Goal: Task Accomplishment & Management: Use online tool/utility

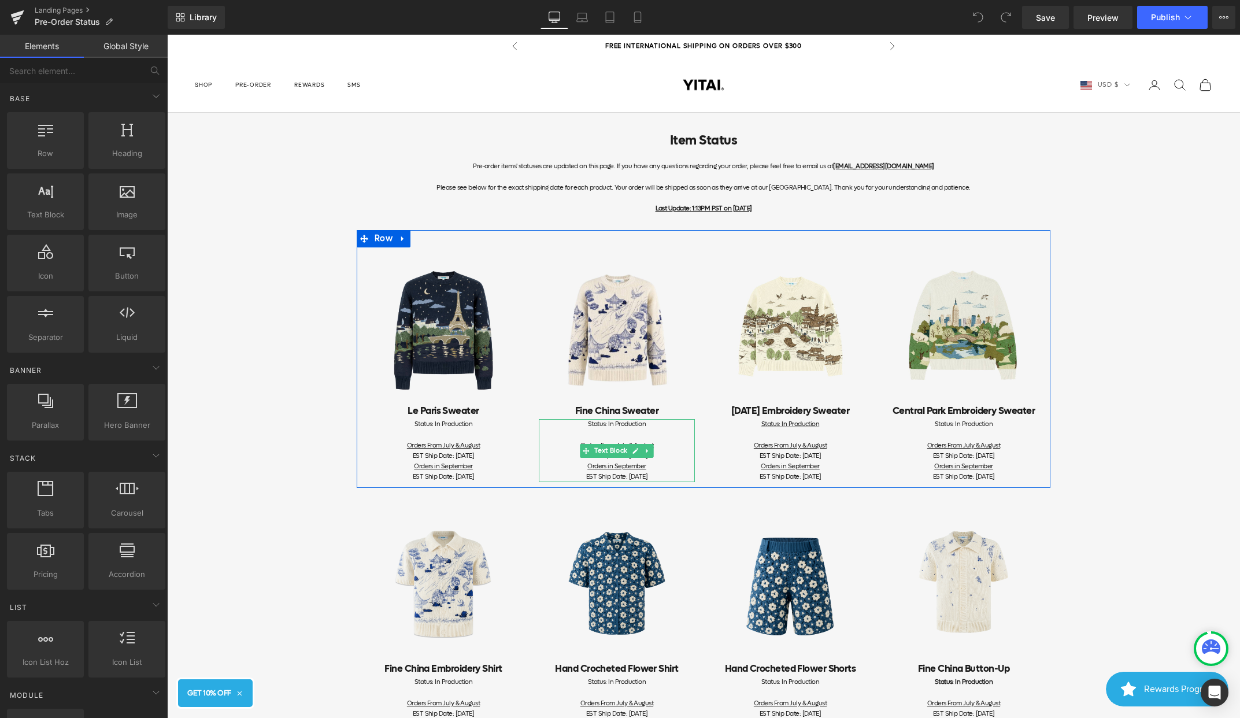
click at [629, 425] on span "Status: In Production" at bounding box center [617, 424] width 58 height 9
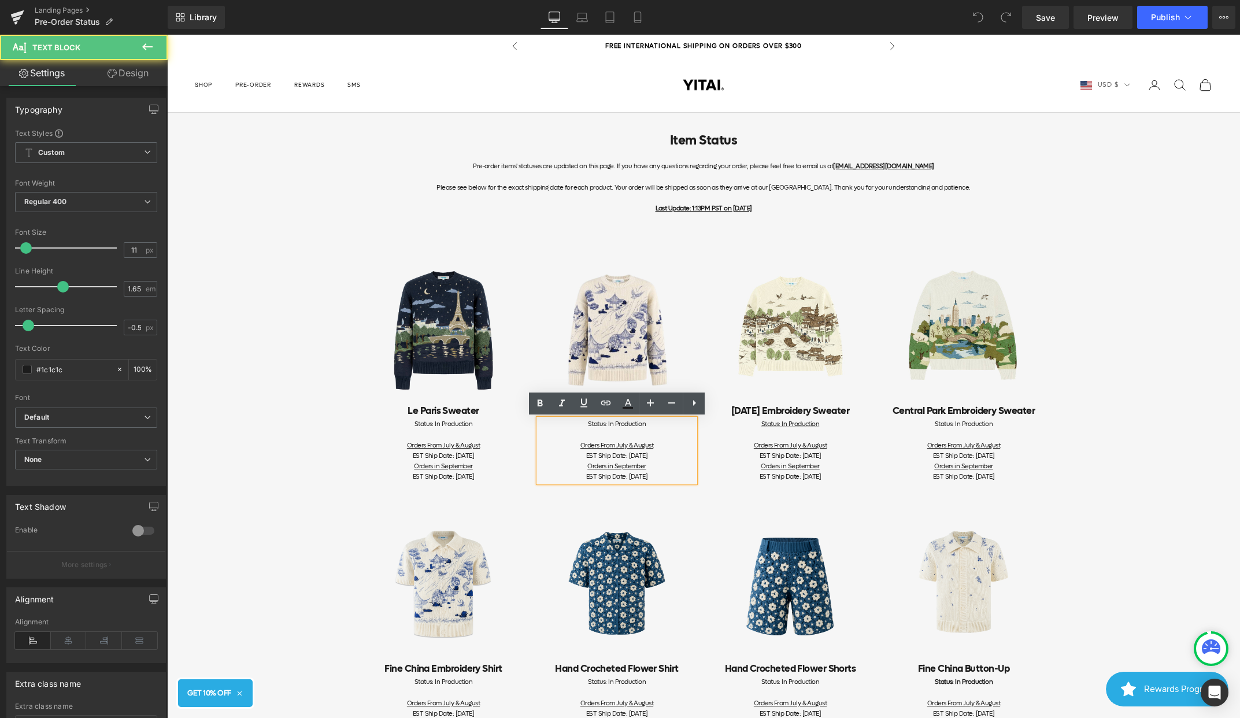
click at [657, 426] on div "Status: In Production" at bounding box center [617, 424] width 156 height 10
click at [610, 425] on span "Status: In Production" at bounding box center [617, 424] width 58 height 9
click at [664, 446] on div "Orders From July & August" at bounding box center [617, 445] width 156 height 10
drag, startPoint x: 680, startPoint y: 455, endPoint x: 604, endPoint y: 453, distance: 75.8
click at [604, 453] on div "EST Ship Date: [DATE]" at bounding box center [617, 456] width 156 height 10
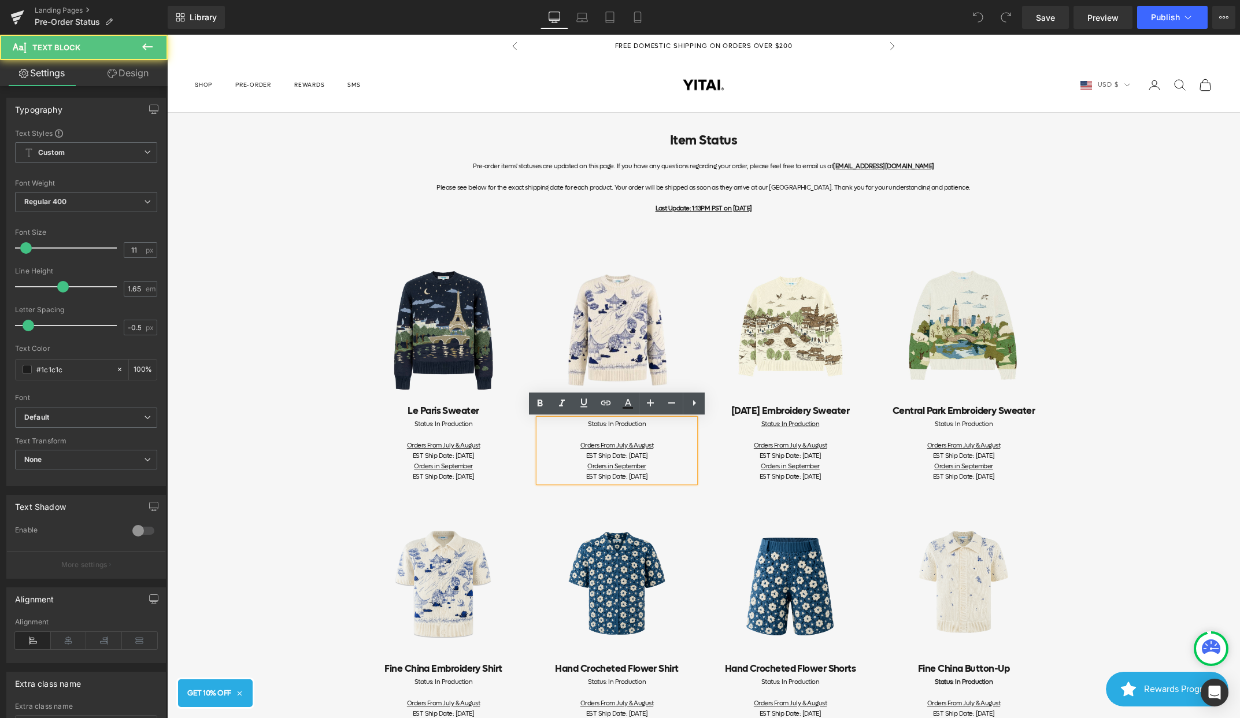
click at [662, 449] on div "Orders From July & August" at bounding box center [617, 445] width 156 height 10
drag, startPoint x: 664, startPoint y: 457, endPoint x: 562, endPoint y: 457, distance: 101.7
click at [562, 457] on div "EST Ship Date: [DATE]" at bounding box center [617, 456] width 156 height 10
drag, startPoint x: 639, startPoint y: 455, endPoint x: 547, endPoint y: 456, distance: 91.9
click at [549, 456] on div "Shipping Out!" at bounding box center [617, 456] width 156 height 10
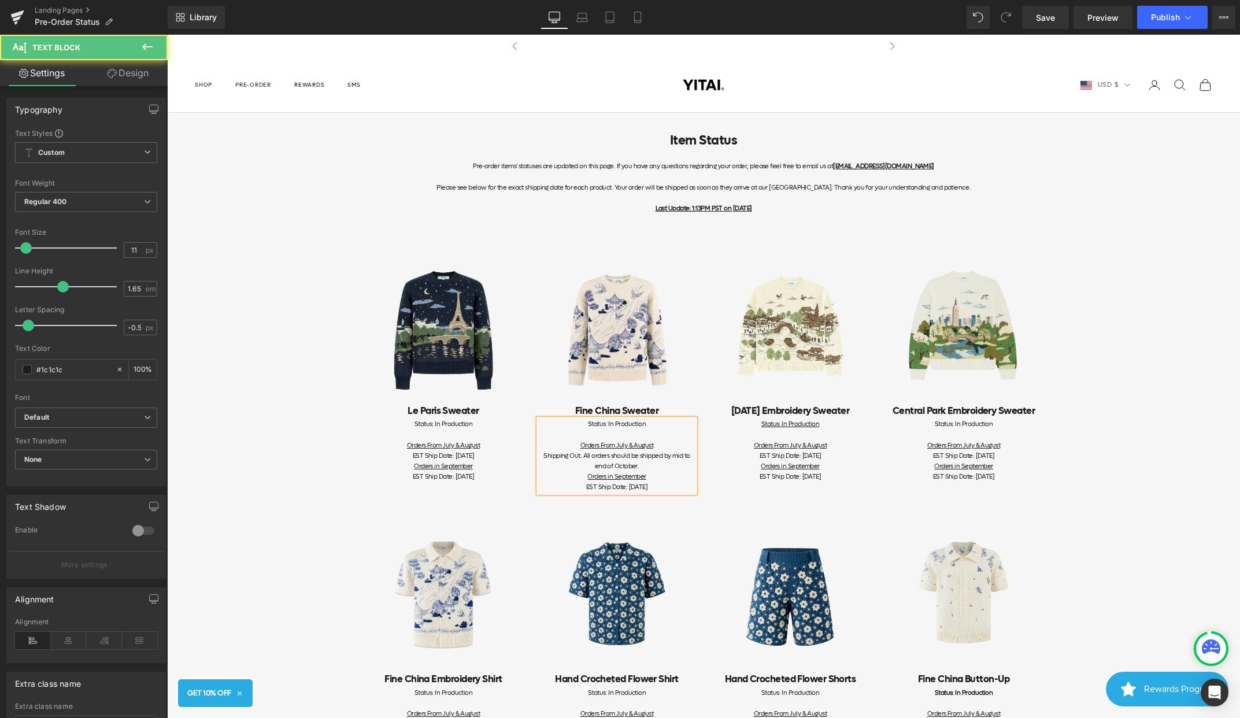
click at [646, 488] on span "EST Ship Date: [DATE]" at bounding box center [616, 487] width 61 height 9
drag, startPoint x: 673, startPoint y: 488, endPoint x: 638, endPoint y: 488, distance: 34.7
click at [638, 488] on div "EST Ship Date: [DATE]" at bounding box center [617, 487] width 156 height 10
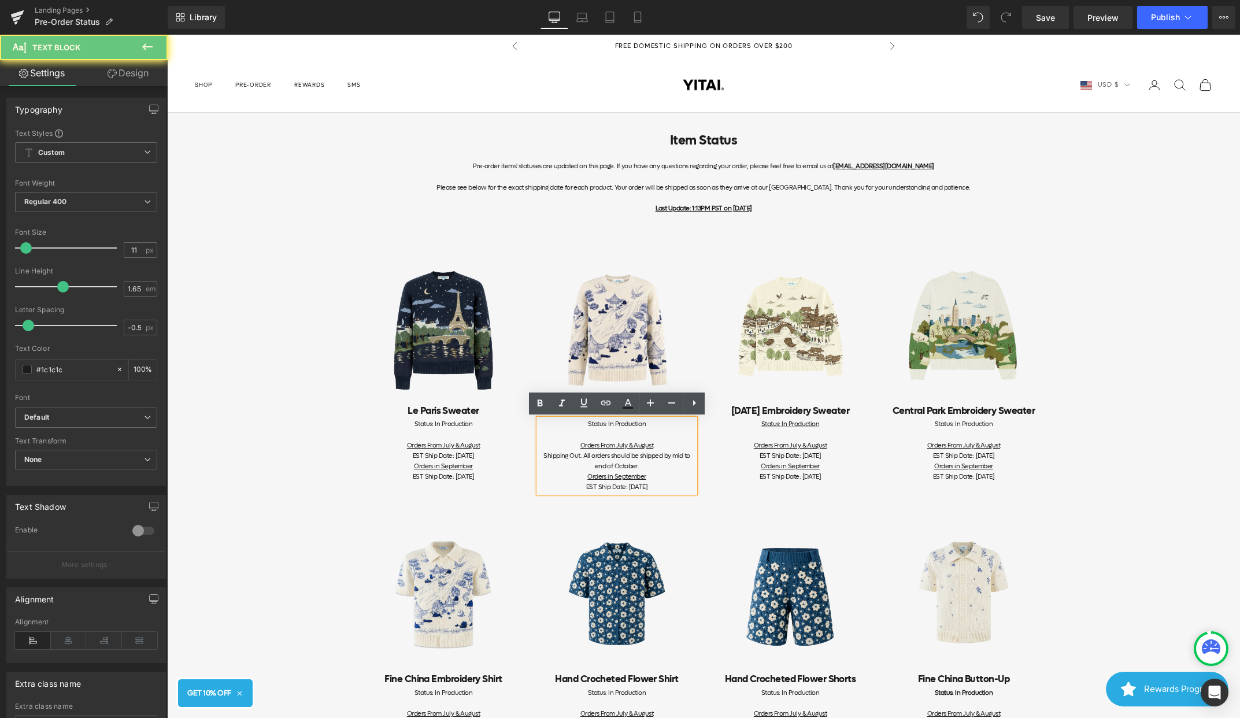
click at [638, 488] on span "EST Ship Date: [DATE]" at bounding box center [616, 487] width 61 height 9
click at [640, 488] on span "EST Ship Date: [DATE]" at bounding box center [616, 487] width 61 height 9
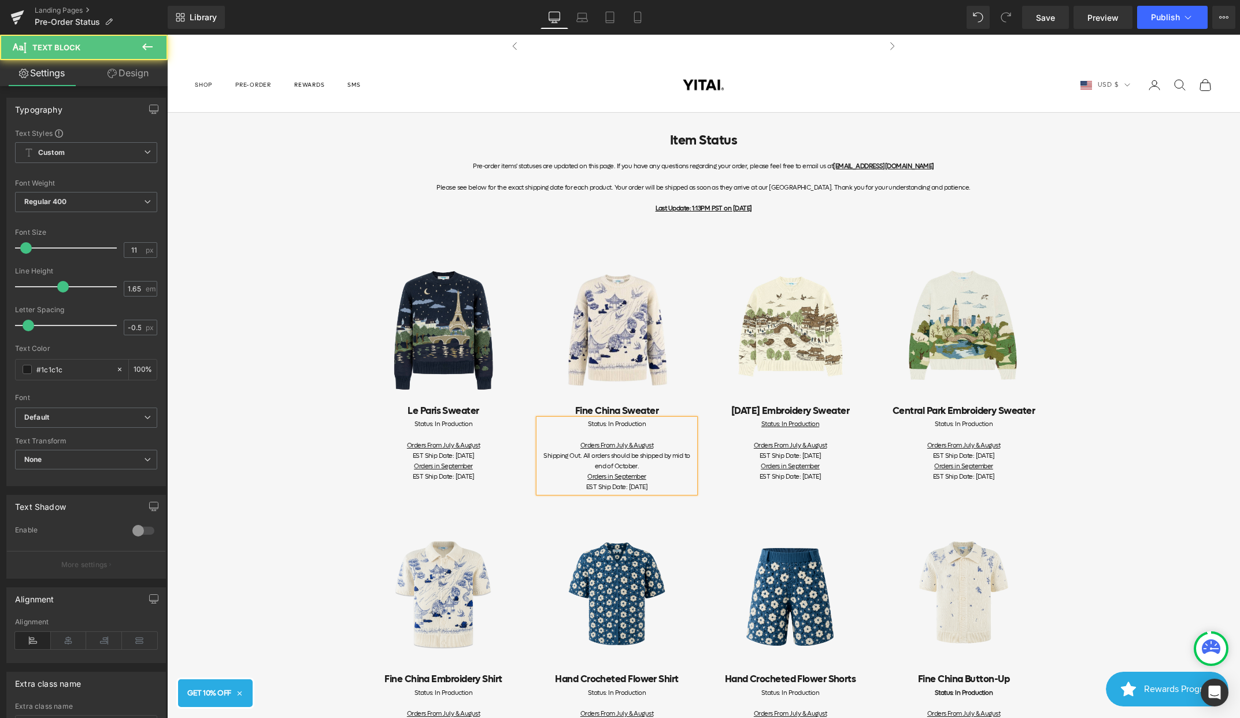
drag, startPoint x: 673, startPoint y: 486, endPoint x: 544, endPoint y: 446, distance: 134.8
click at [544, 446] on div "Status: In Production Orders From July & August Shipping Out. All orders should…" at bounding box center [617, 455] width 156 height 73
copy div "Orders From July & August Shipping Out. All orders should be shipped by mid to …"
click at [656, 427] on div "Status: In Production" at bounding box center [617, 424] width 156 height 10
copy div "Status: In Production & Shipping Orders From July & August Shipping Out. All or…"
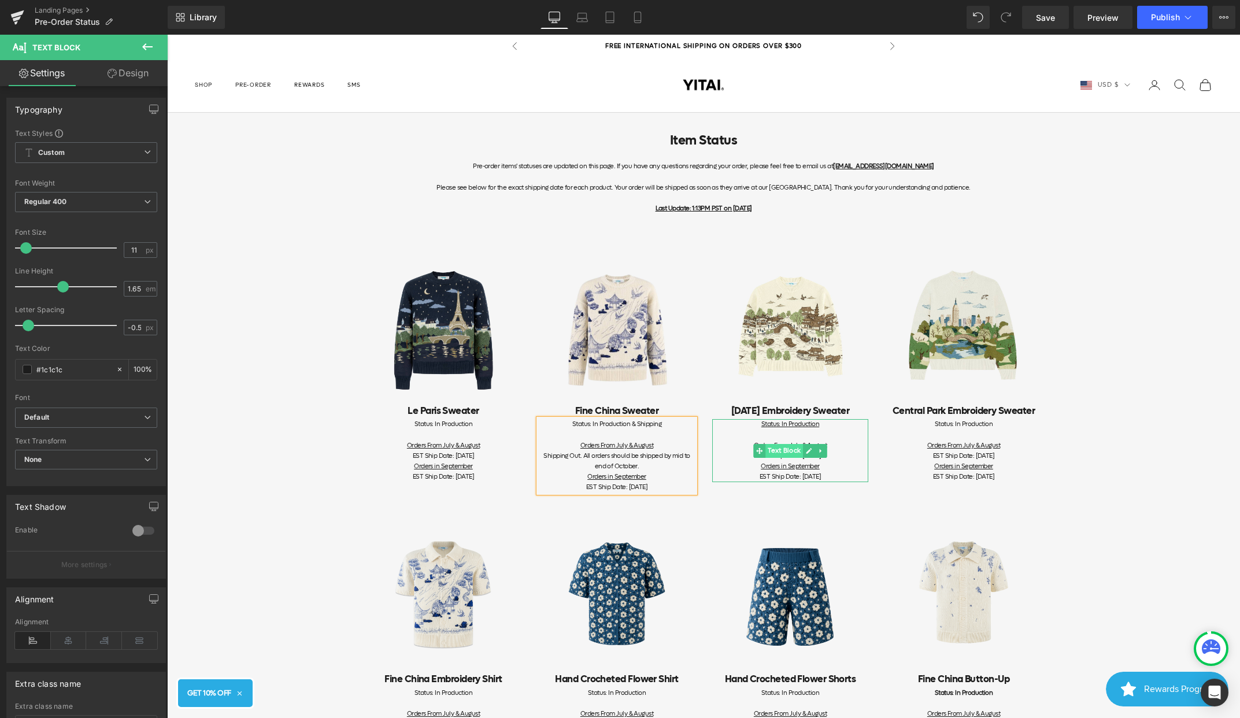
click at [792, 454] on span "Text Block" at bounding box center [784, 451] width 38 height 14
click at [804, 451] on link at bounding box center [809, 451] width 12 height 14
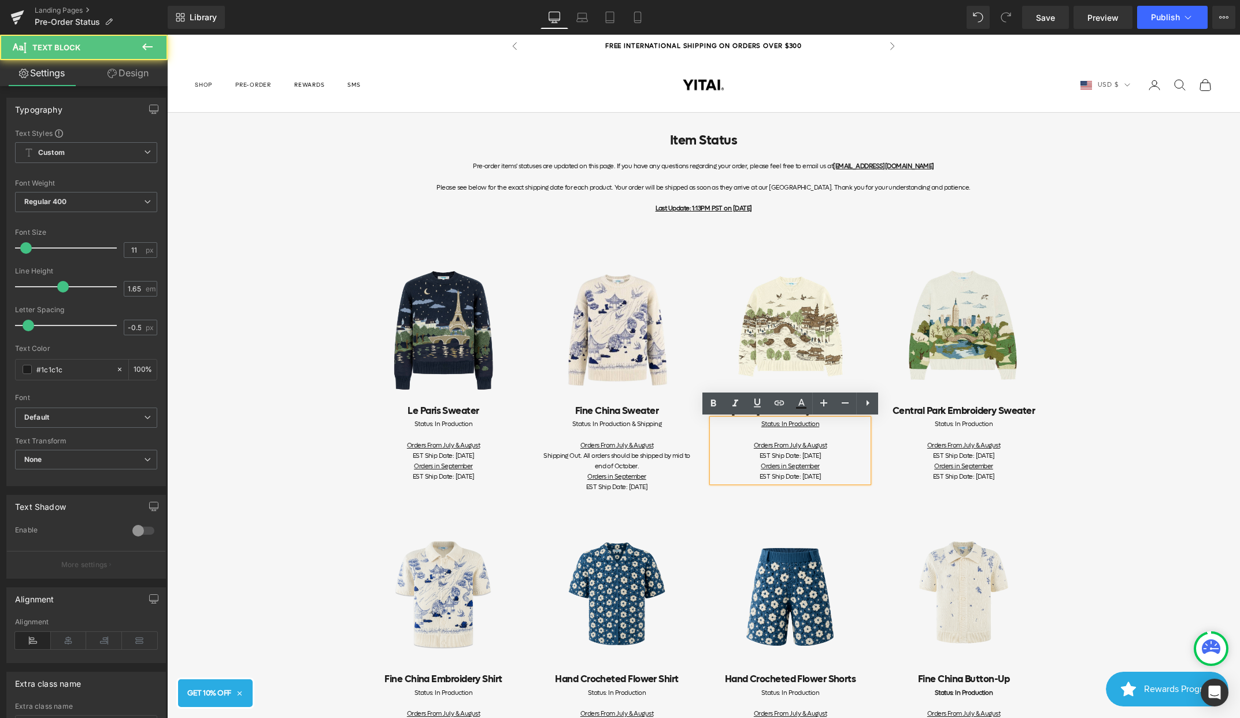
click at [815, 453] on div "EST Ship Date: [DATE]" at bounding box center [790, 456] width 156 height 10
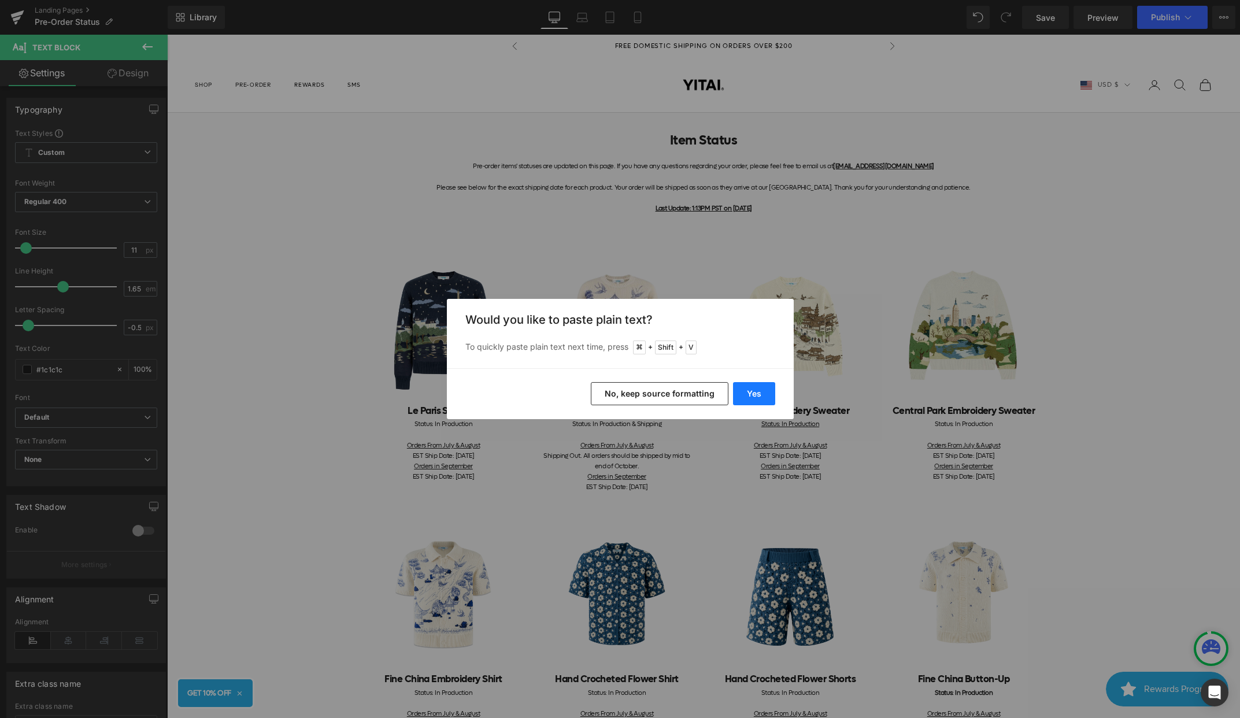
click at [747, 395] on button "Yes" at bounding box center [754, 393] width 42 height 23
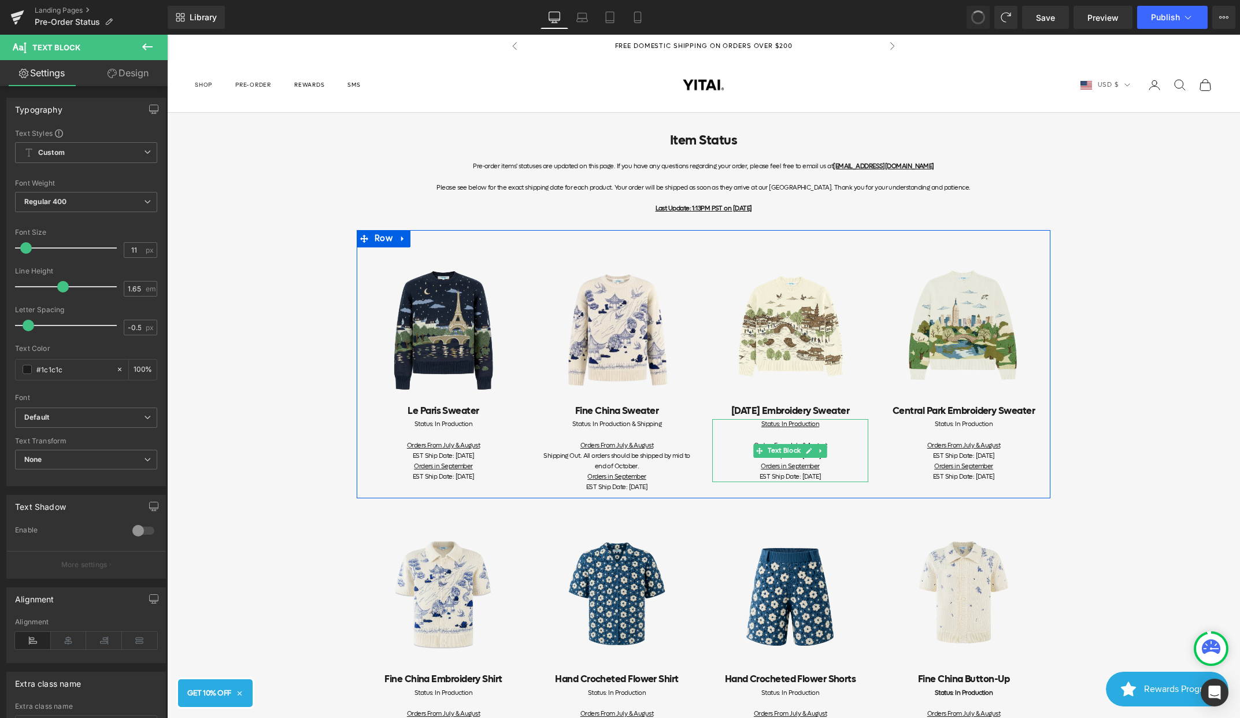
click at [826, 466] on div "Orders in September" at bounding box center [790, 466] width 156 height 10
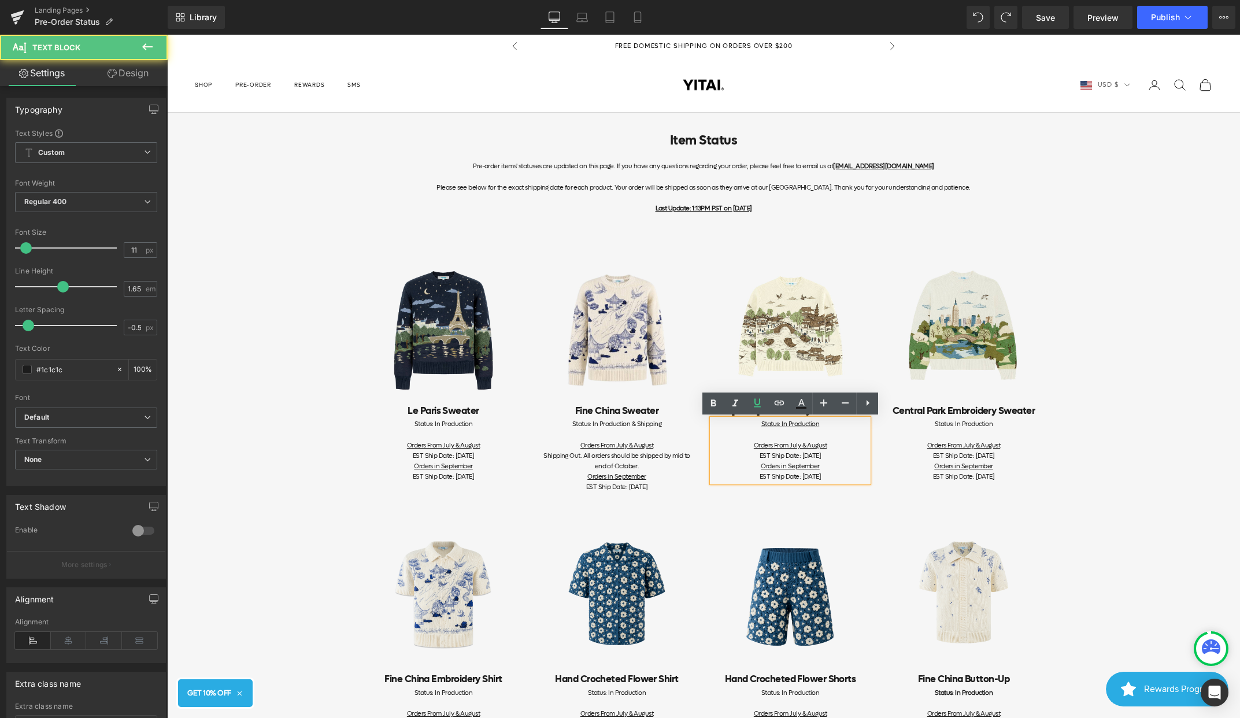
click at [849, 472] on div "EST Ship Date: [DATE]" at bounding box center [790, 477] width 156 height 10
click at [852, 475] on div "EST Ship Date: [DATE]" at bounding box center [790, 477] width 156 height 10
click at [651, 464] on div "Shipping Out. All orders should be shipped by mid to end of October." at bounding box center [617, 461] width 156 height 21
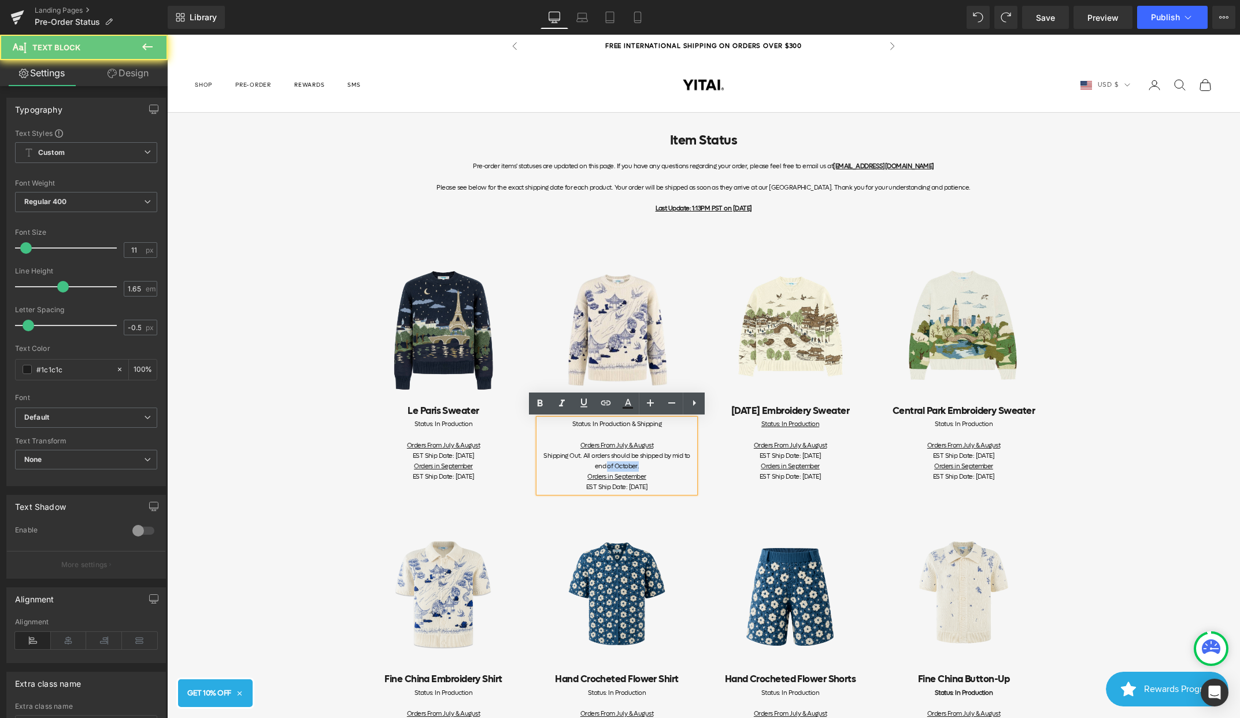
drag, startPoint x: 669, startPoint y: 464, endPoint x: 551, endPoint y: 453, distance: 117.9
click at [524, 463] on div "Image Le Paris Sweater Heading Status: In Production Orders From July & August …" at bounding box center [704, 364] width 694 height 268
click at [830, 428] on div "Status: In Production" at bounding box center [790, 424] width 156 height 10
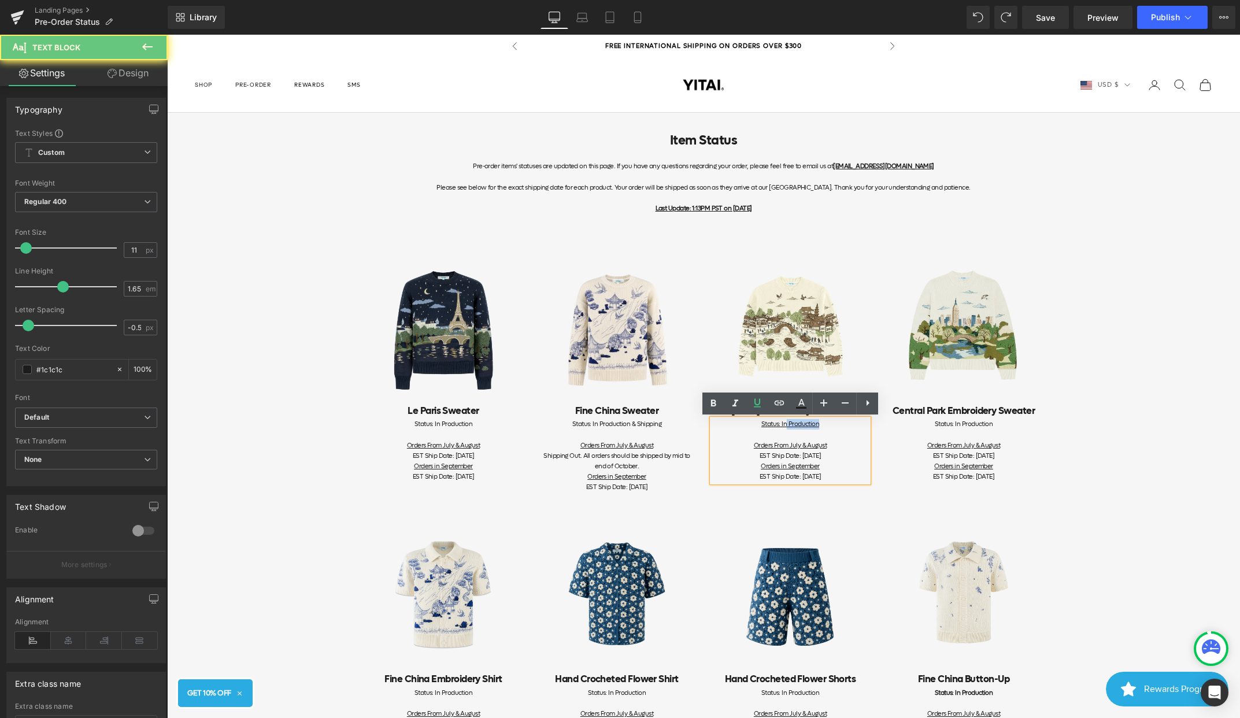
drag, startPoint x: 828, startPoint y: 426, endPoint x: 785, endPoint y: 425, distance: 42.8
click at [785, 425] on div "Status: In Production" at bounding box center [790, 424] width 156 height 10
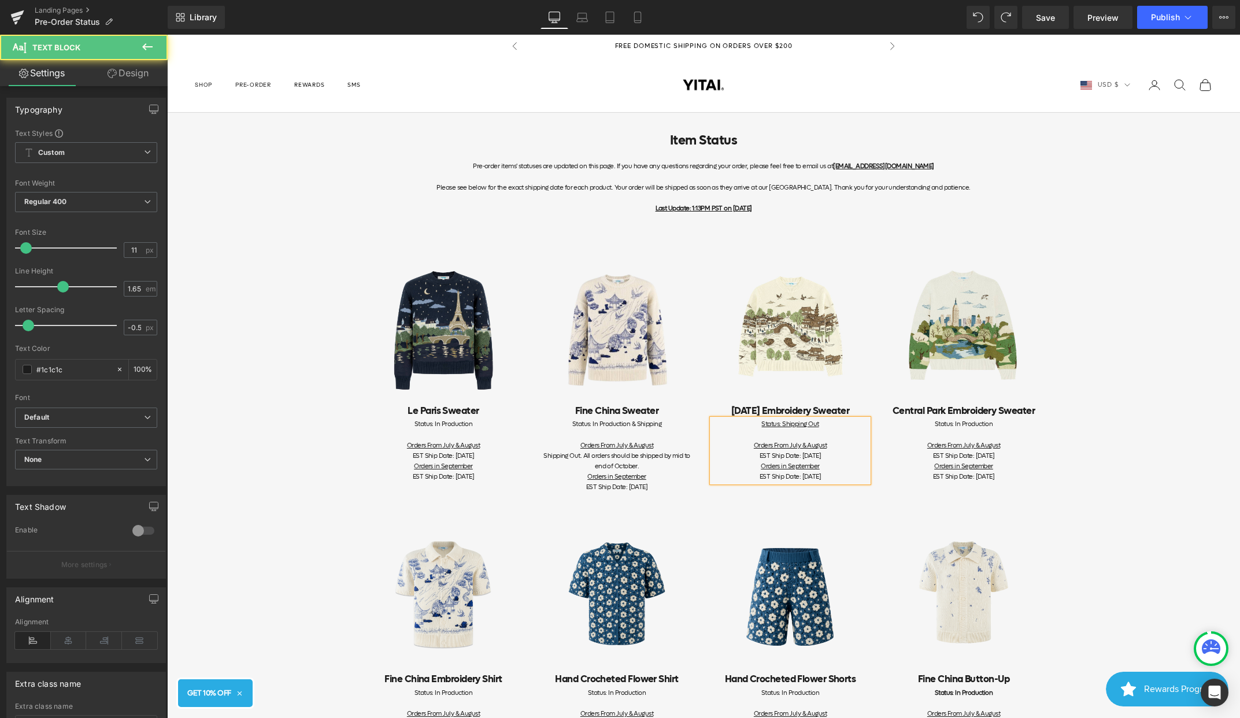
drag, startPoint x: 849, startPoint y: 476, endPoint x: 723, endPoint y: 445, distance: 129.8
click at [723, 445] on div "Status: Shipping Out Orders From July & August EST Ship Date: [DATE] Orders in …" at bounding box center [790, 450] width 156 height 63
drag, startPoint x: 828, startPoint y: 425, endPoint x: 803, endPoint y: 425, distance: 25.4
click at [803, 425] on div "Status: Shipping Out" at bounding box center [790, 424] width 156 height 10
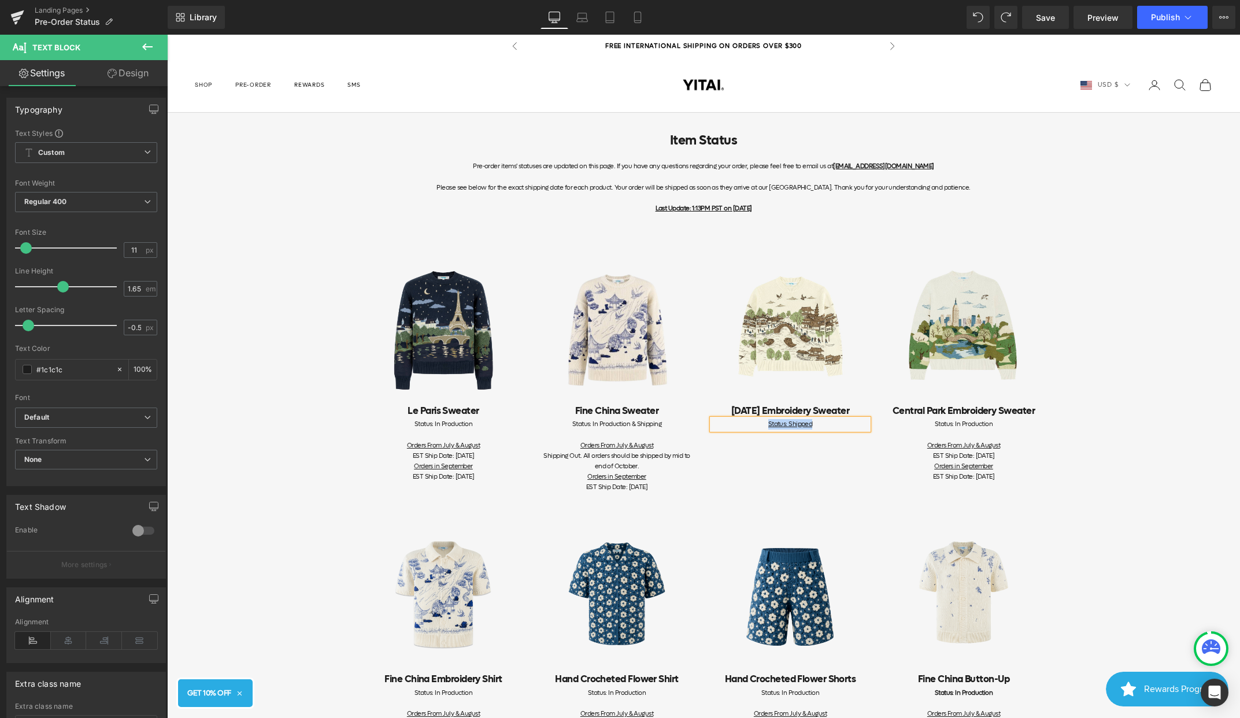
copy u "Status: Shipped"
click at [641, 466] on div "Shipping Out. All orders should be shipped by mid to end of October." at bounding box center [617, 461] width 156 height 21
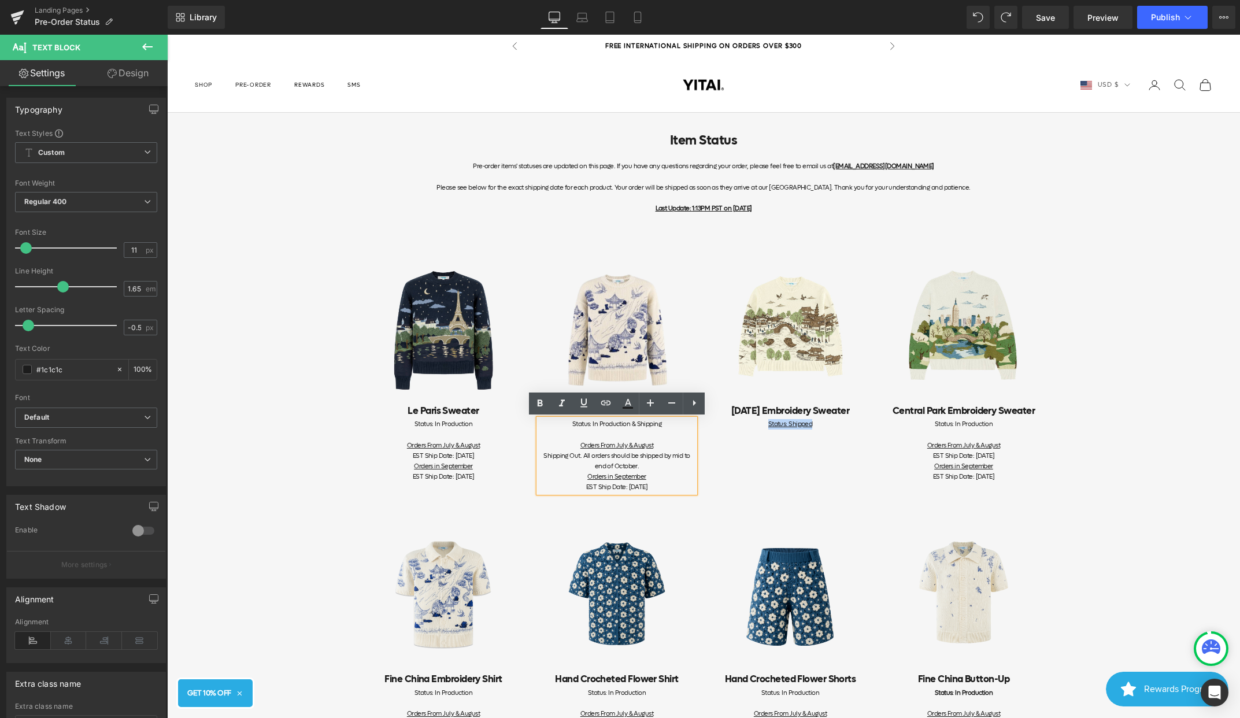
drag, startPoint x: 667, startPoint y: 487, endPoint x: 565, endPoint y: 447, distance: 109.6
click at [565, 447] on div "Status: In Production & Shipping Orders From July & August Shipping Out. All or…" at bounding box center [617, 455] width 156 height 73
copy div "Orders From July & August Shipping Out. All orders should be shipped by mid to …"
click at [983, 447] on icon at bounding box center [982, 450] width 6 height 7
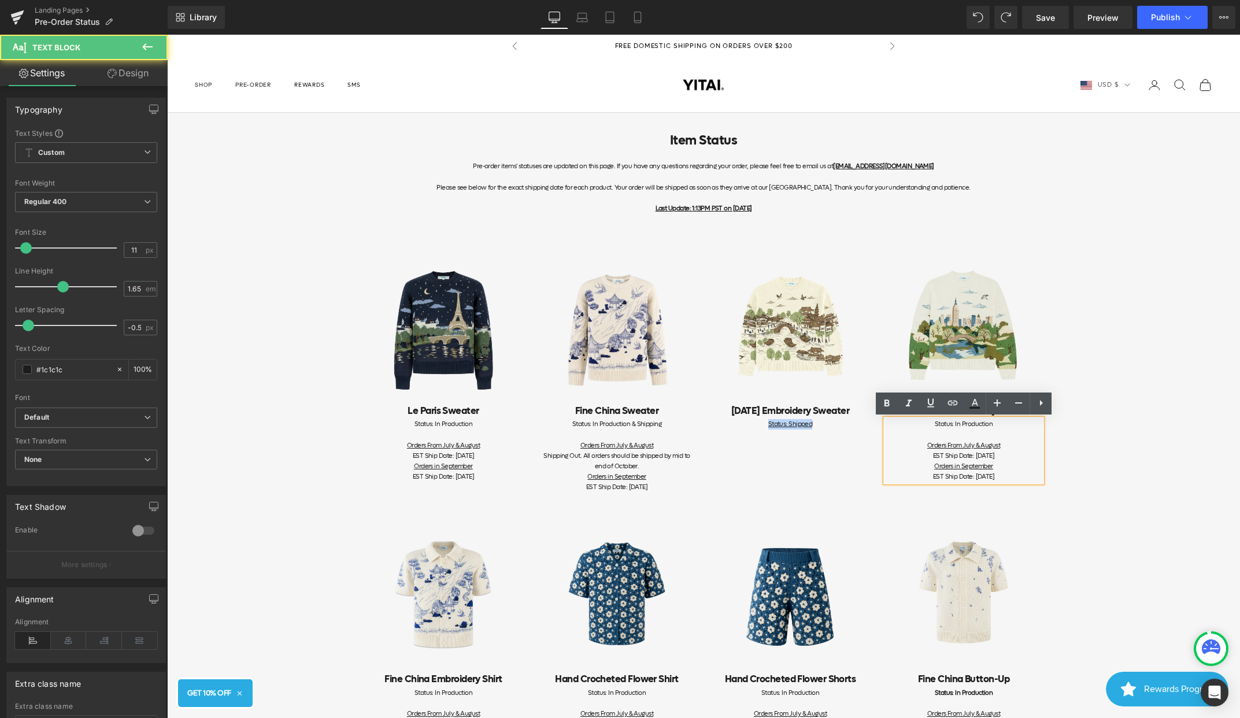
drag, startPoint x: 1013, startPoint y: 475, endPoint x: 917, endPoint y: 445, distance: 100.7
click at [917, 445] on div "Status: In Production Orders From July & August EST Ship Date: [DATE] Orders in…" at bounding box center [964, 450] width 156 height 63
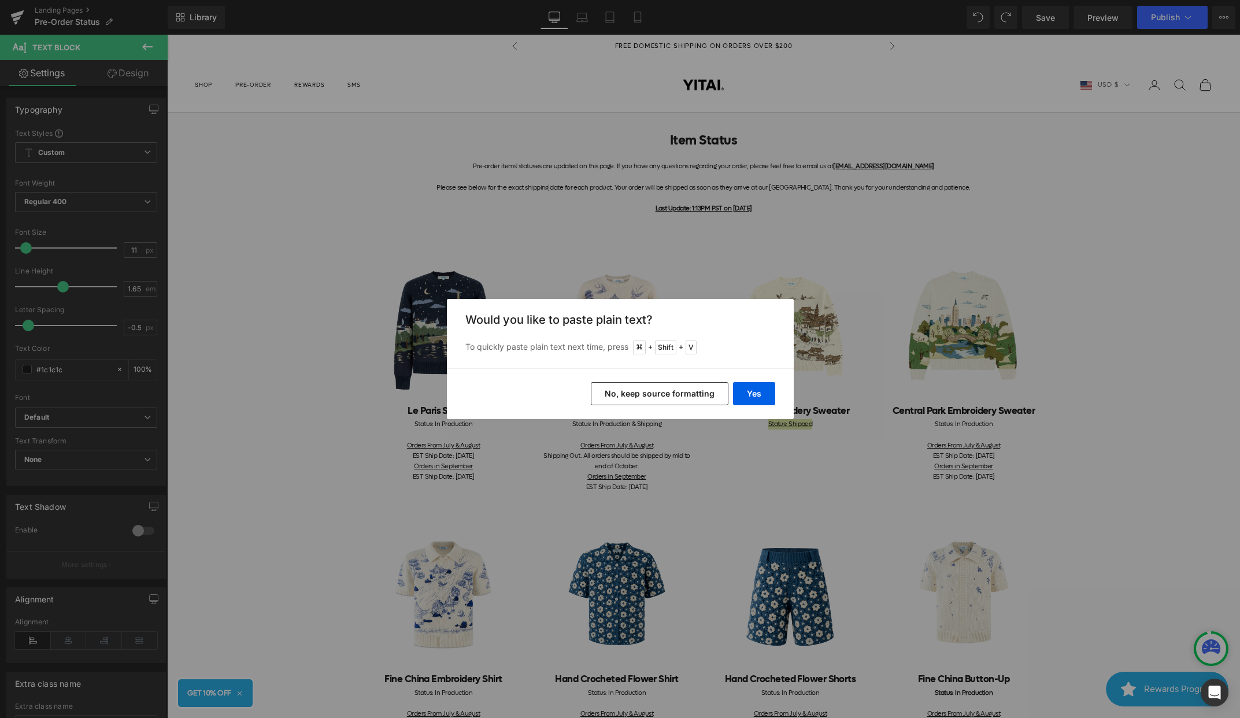
click at [691, 398] on button "No, keep source formatting" at bounding box center [660, 393] width 138 height 23
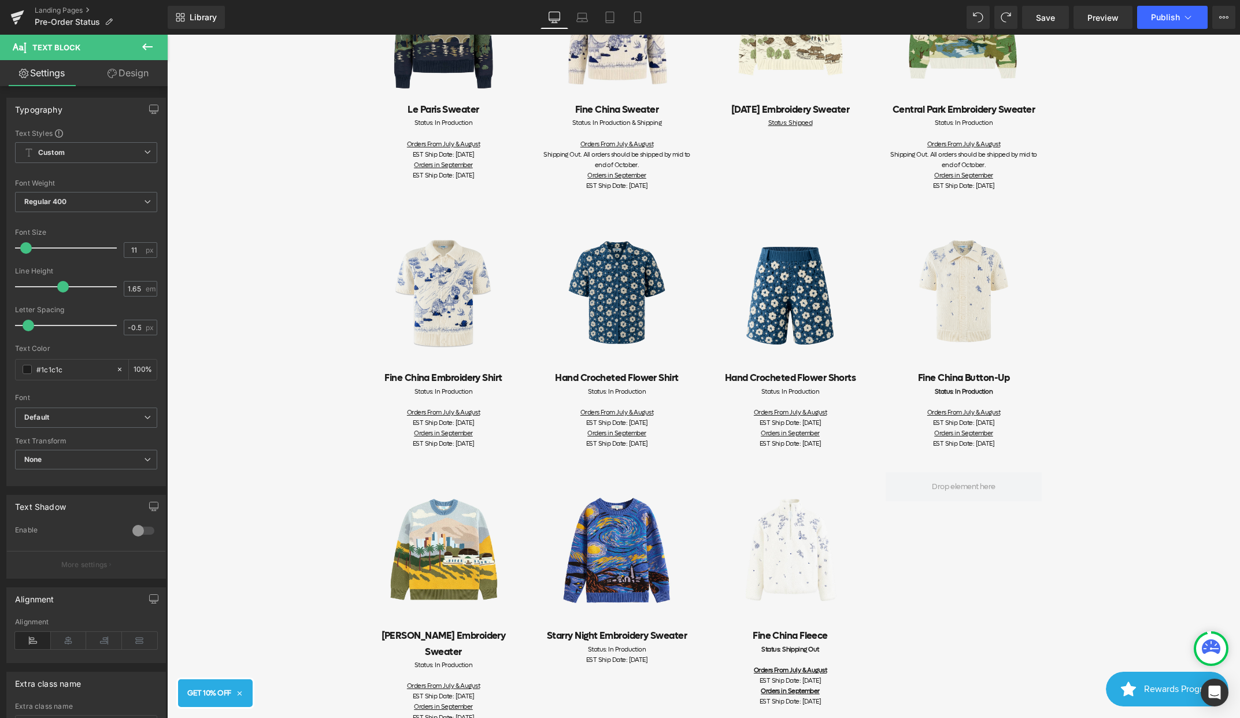
scroll to position [497, 0]
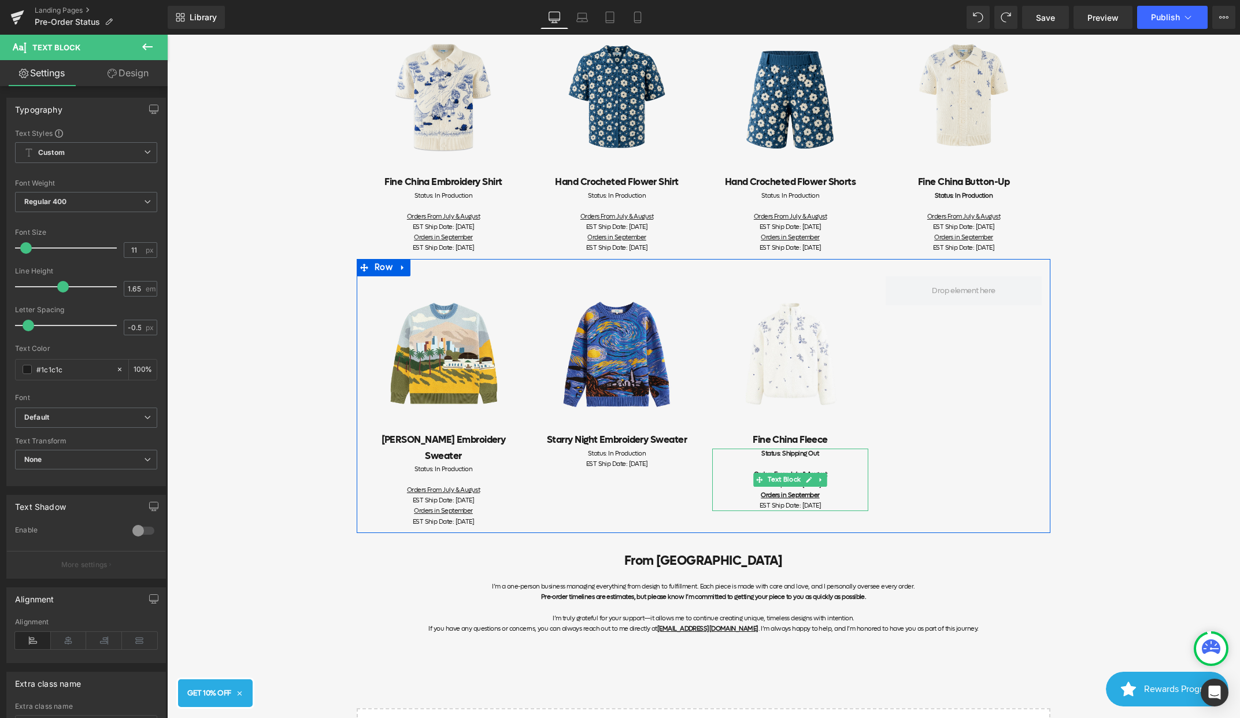
click at [852, 464] on div at bounding box center [790, 464] width 156 height 10
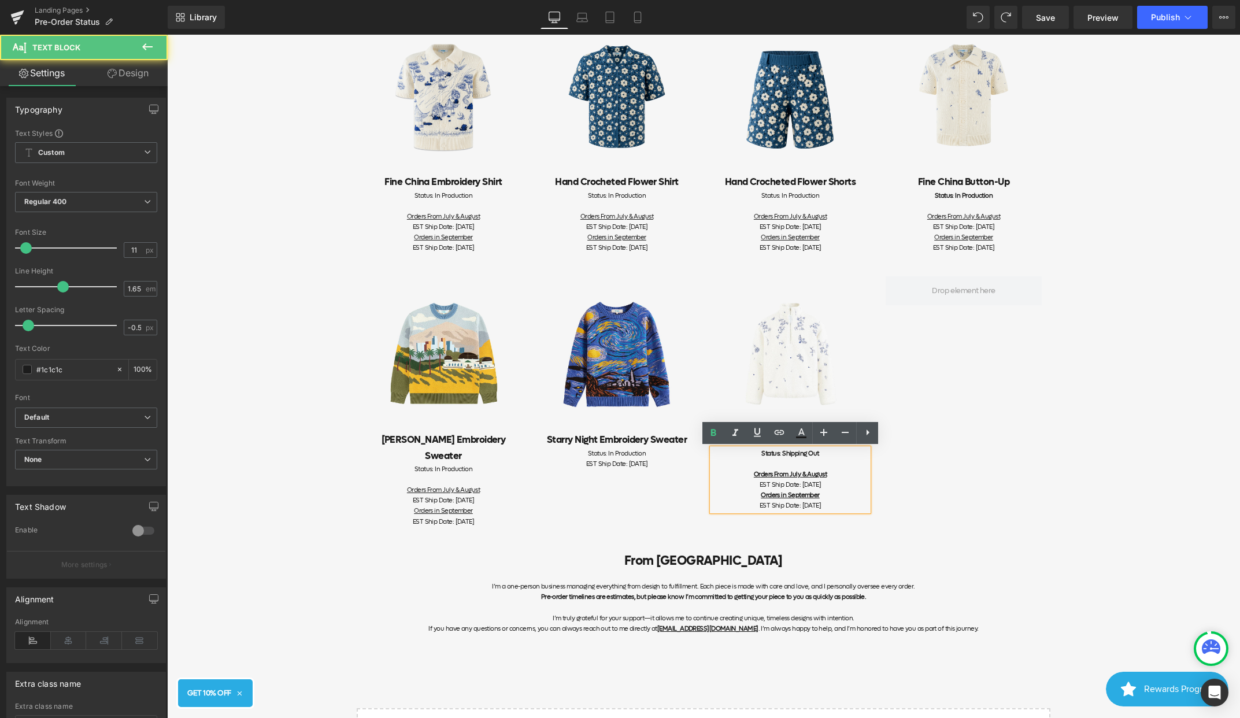
click at [829, 493] on div "Orders in September" at bounding box center [790, 495] width 156 height 10
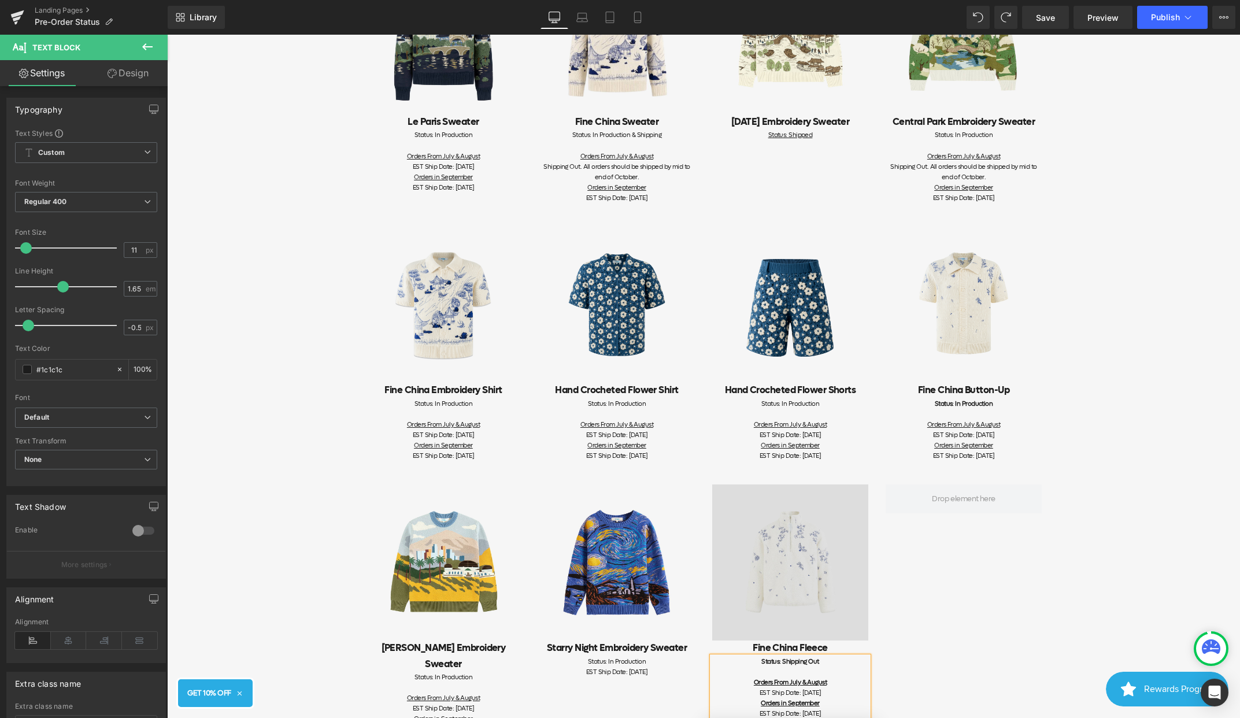
scroll to position [116, 0]
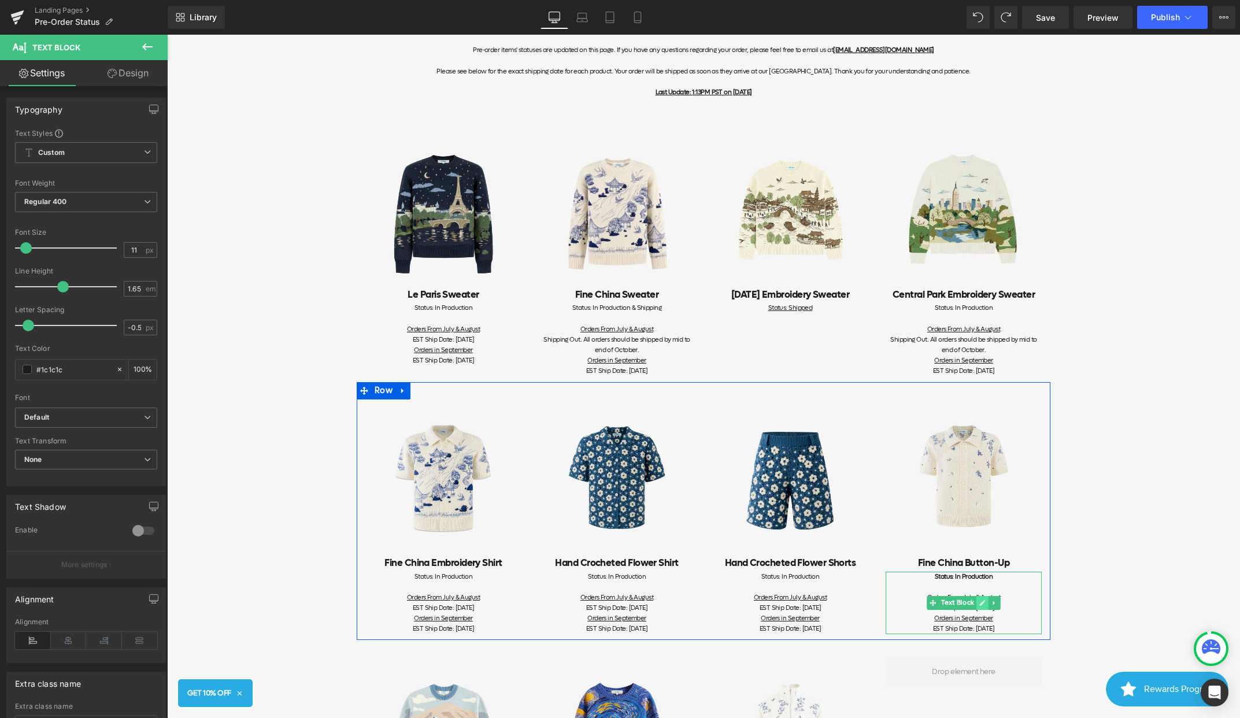
click at [979, 597] on link at bounding box center [982, 603] width 12 height 14
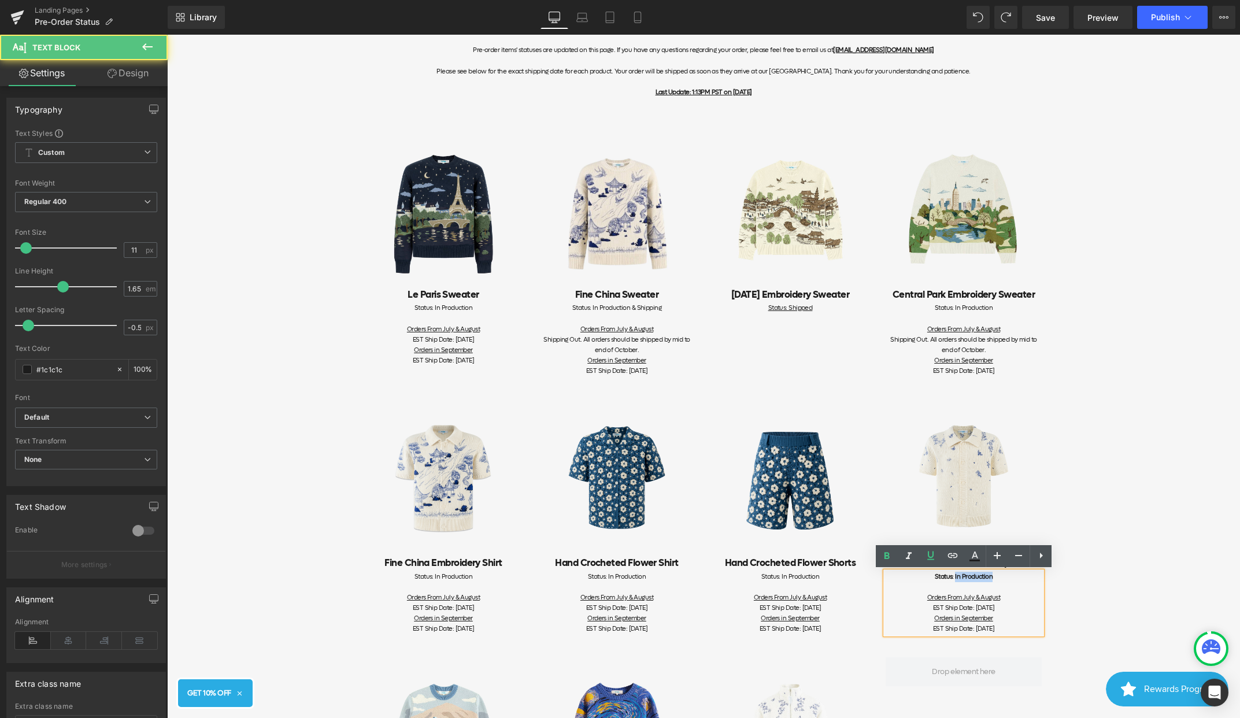
drag, startPoint x: 1000, startPoint y: 576, endPoint x: 957, endPoint y: 577, distance: 43.4
click at [957, 577] on div "Status: In Production" at bounding box center [964, 577] width 156 height 10
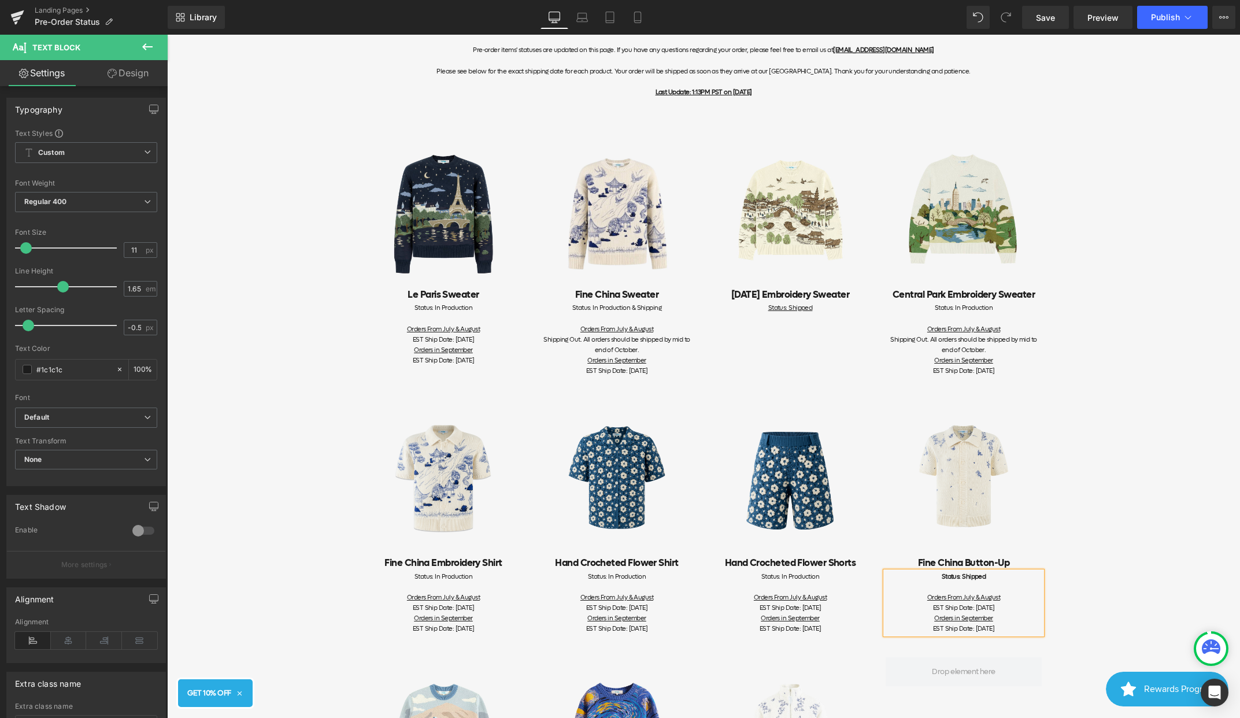
scroll to position [131, 0]
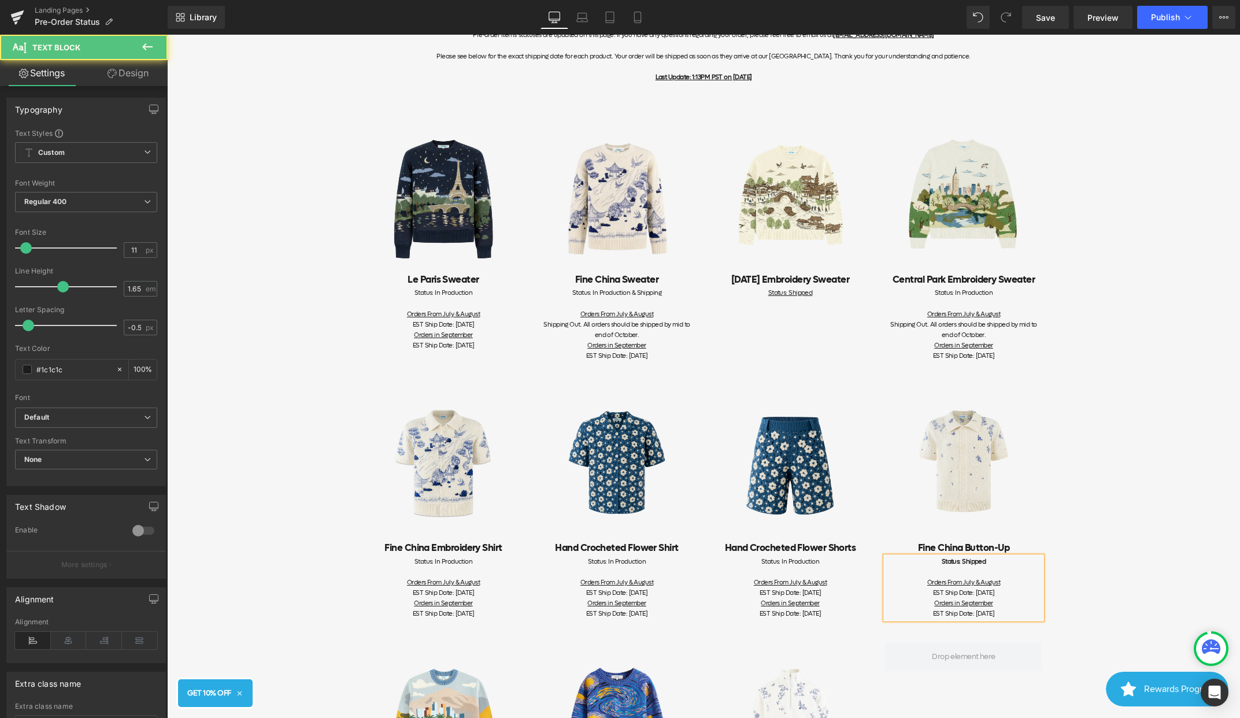
drag, startPoint x: 1007, startPoint y: 615, endPoint x: 911, endPoint y: 581, distance: 101.6
click at [911, 581] on div "Status: Shipped Orders From July & August EST Ship Date: [DATE] Orders in Septe…" at bounding box center [964, 588] width 156 height 63
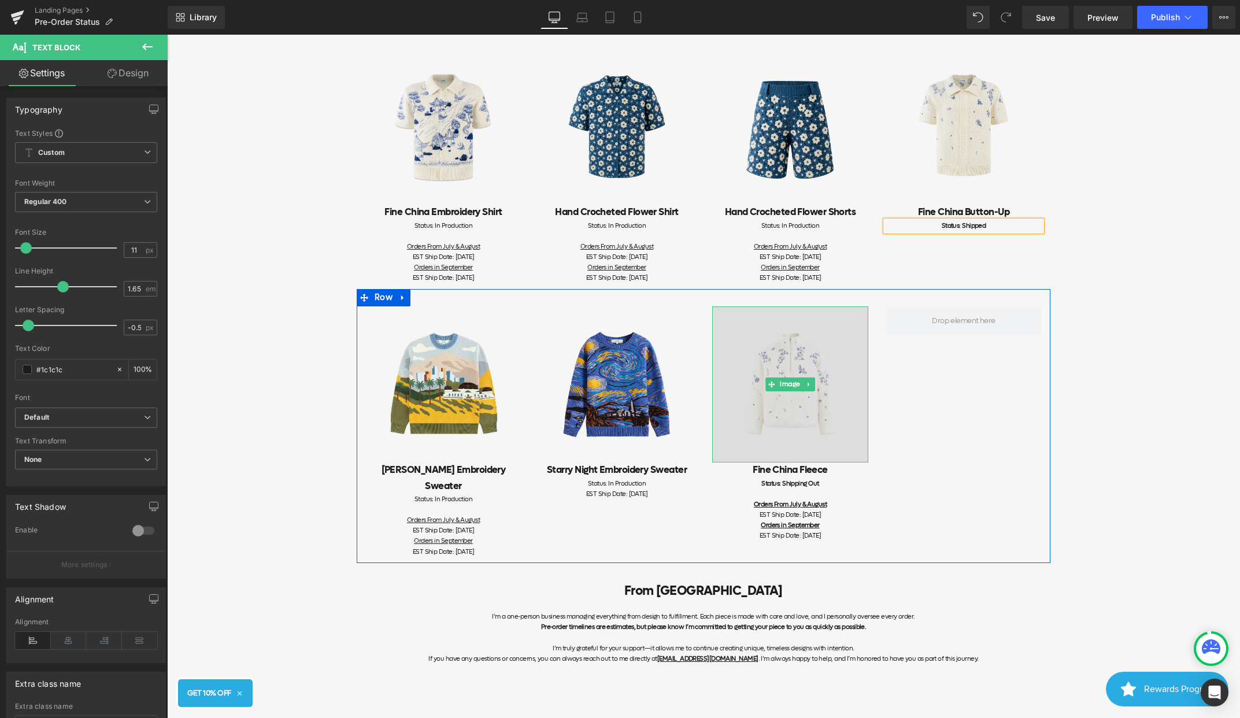
scroll to position [471, 0]
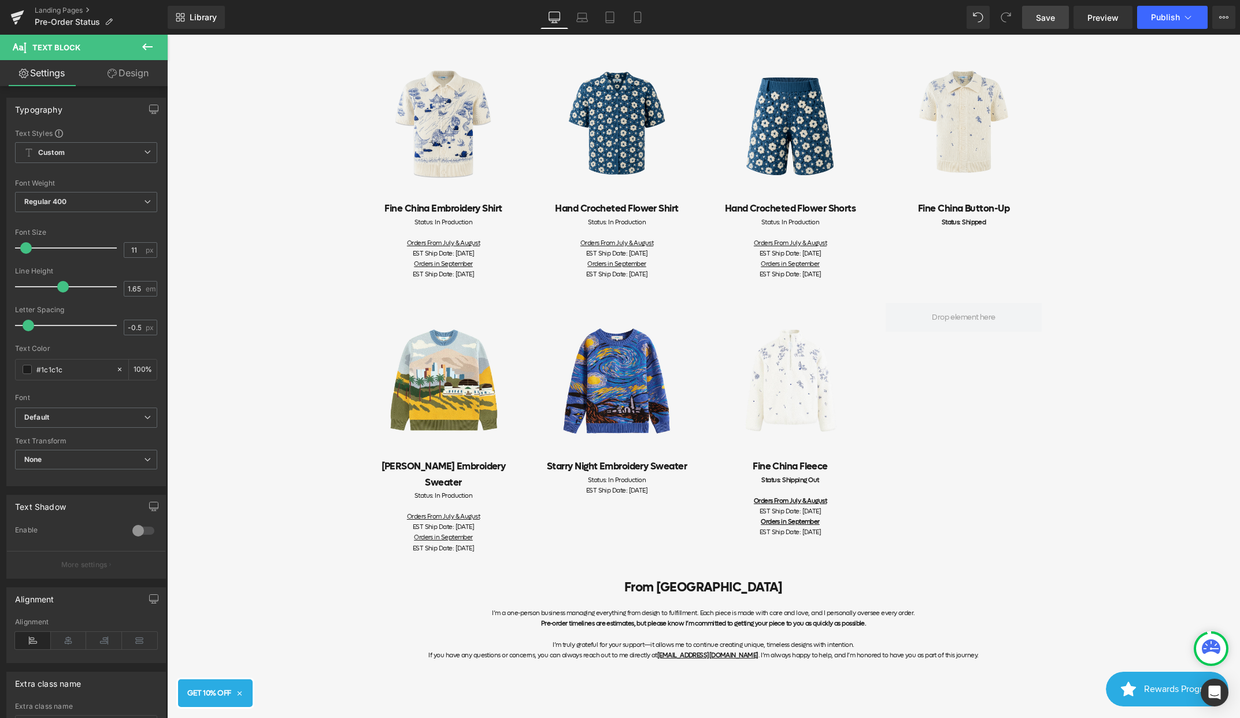
click at [1039, 18] on span "Save" at bounding box center [1045, 18] width 19 height 12
click at [1183, 20] on icon at bounding box center [1188, 18] width 12 height 12
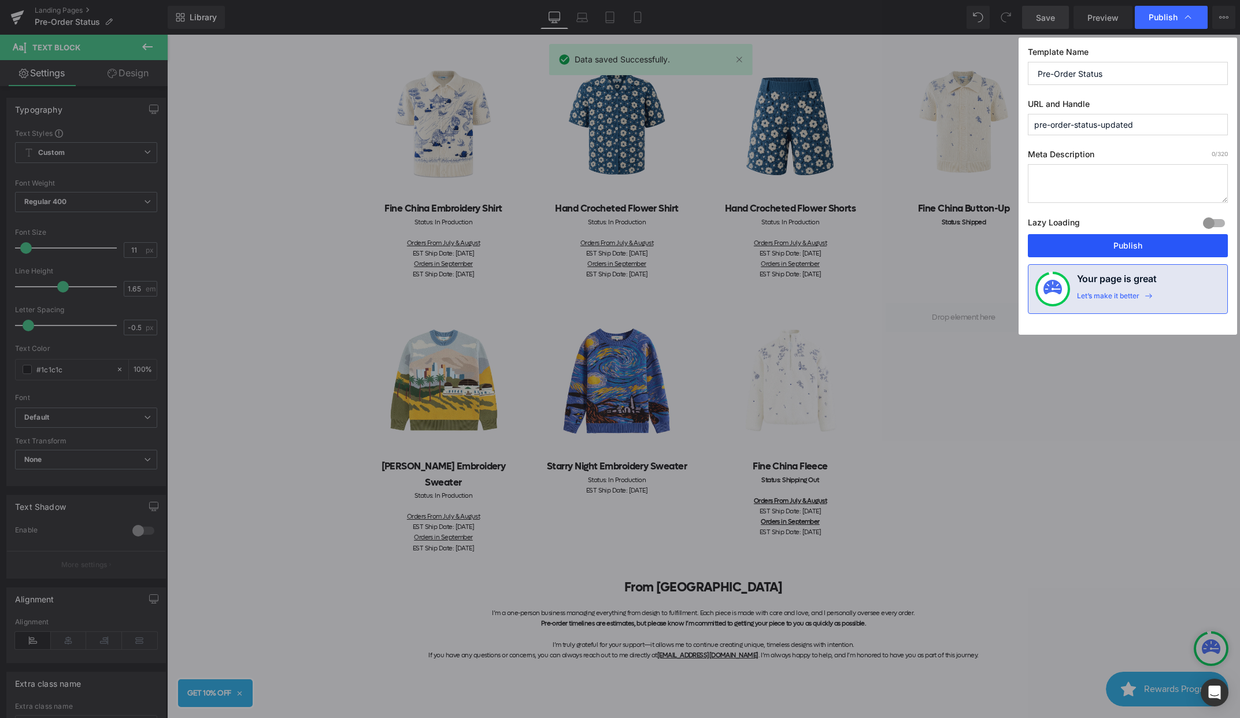
click at [1102, 242] on button "Publish" at bounding box center [1128, 245] width 200 height 23
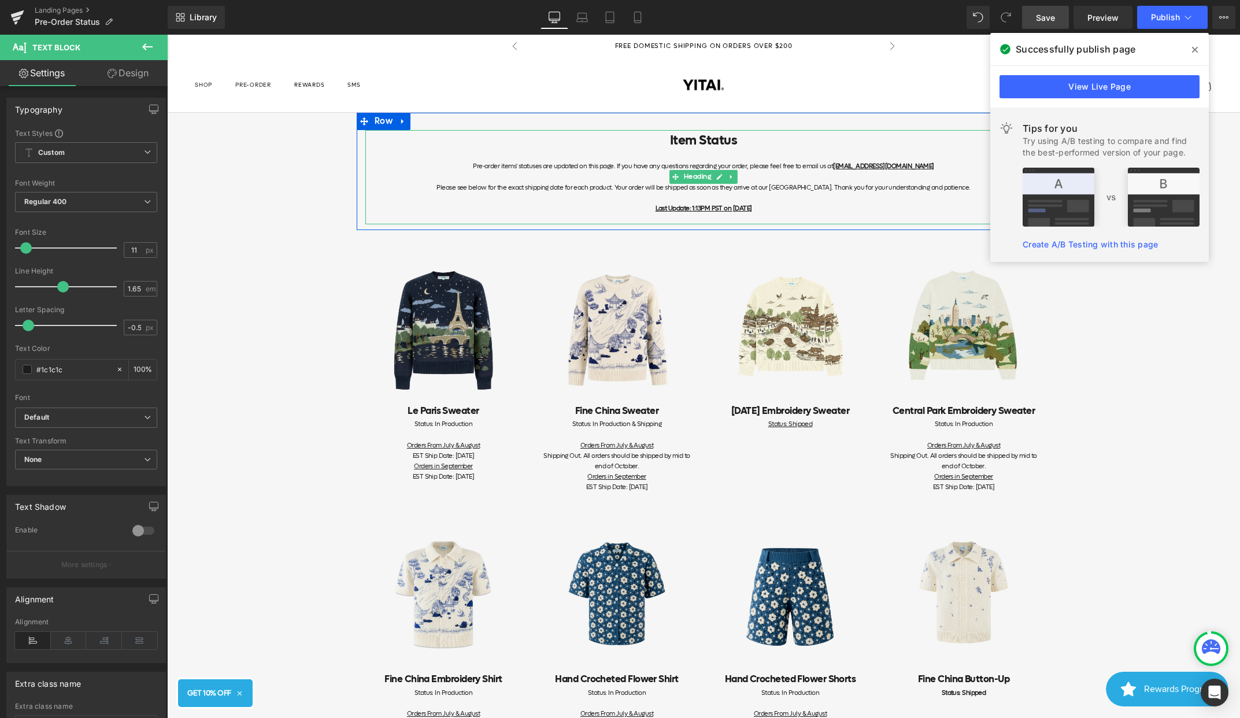
click at [724, 208] on u "Last Update: 1:13PM PST on [DATE]" at bounding box center [703, 208] width 97 height 9
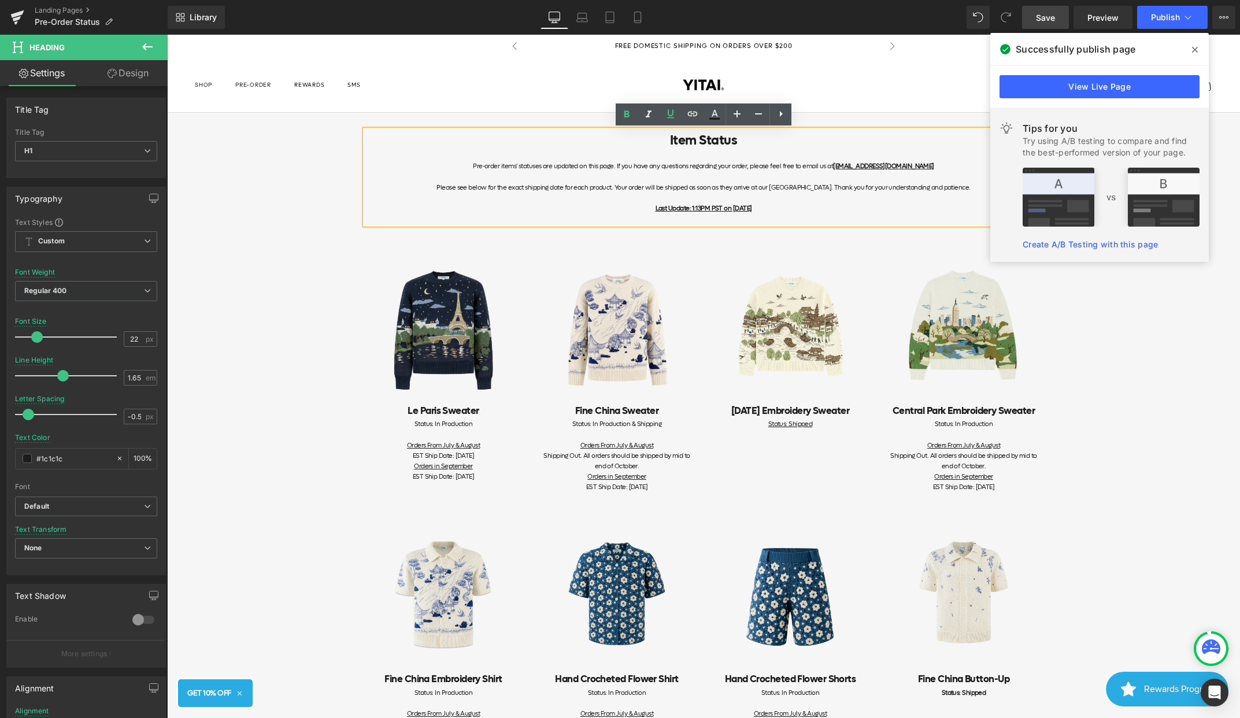
drag, startPoint x: 789, startPoint y: 211, endPoint x: 672, endPoint y: 209, distance: 116.8
click at [672, 209] on div "Last Update: 1:13PM PST on [DATE]" at bounding box center [703, 208] width 676 height 10
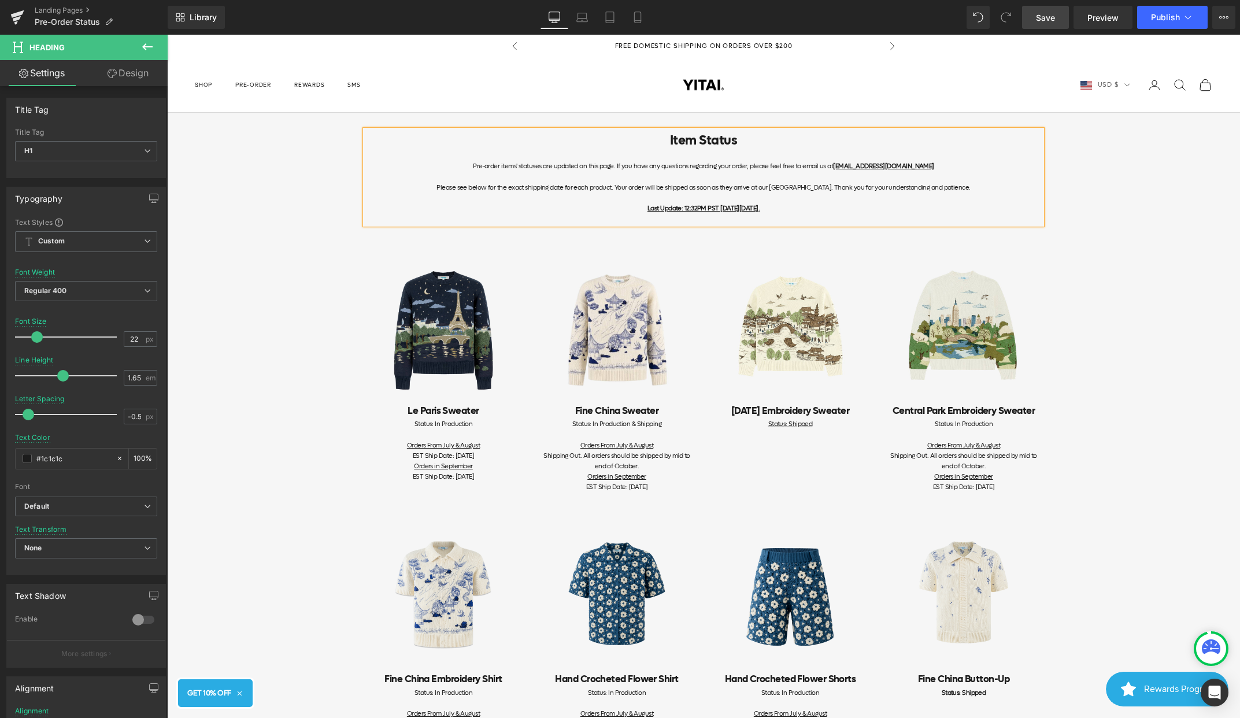
click at [1052, 23] on link "Save" at bounding box center [1045, 17] width 47 height 23
click at [66, 12] on link "Landing Pages" at bounding box center [101, 10] width 133 height 9
